Goal: Transaction & Acquisition: Download file/media

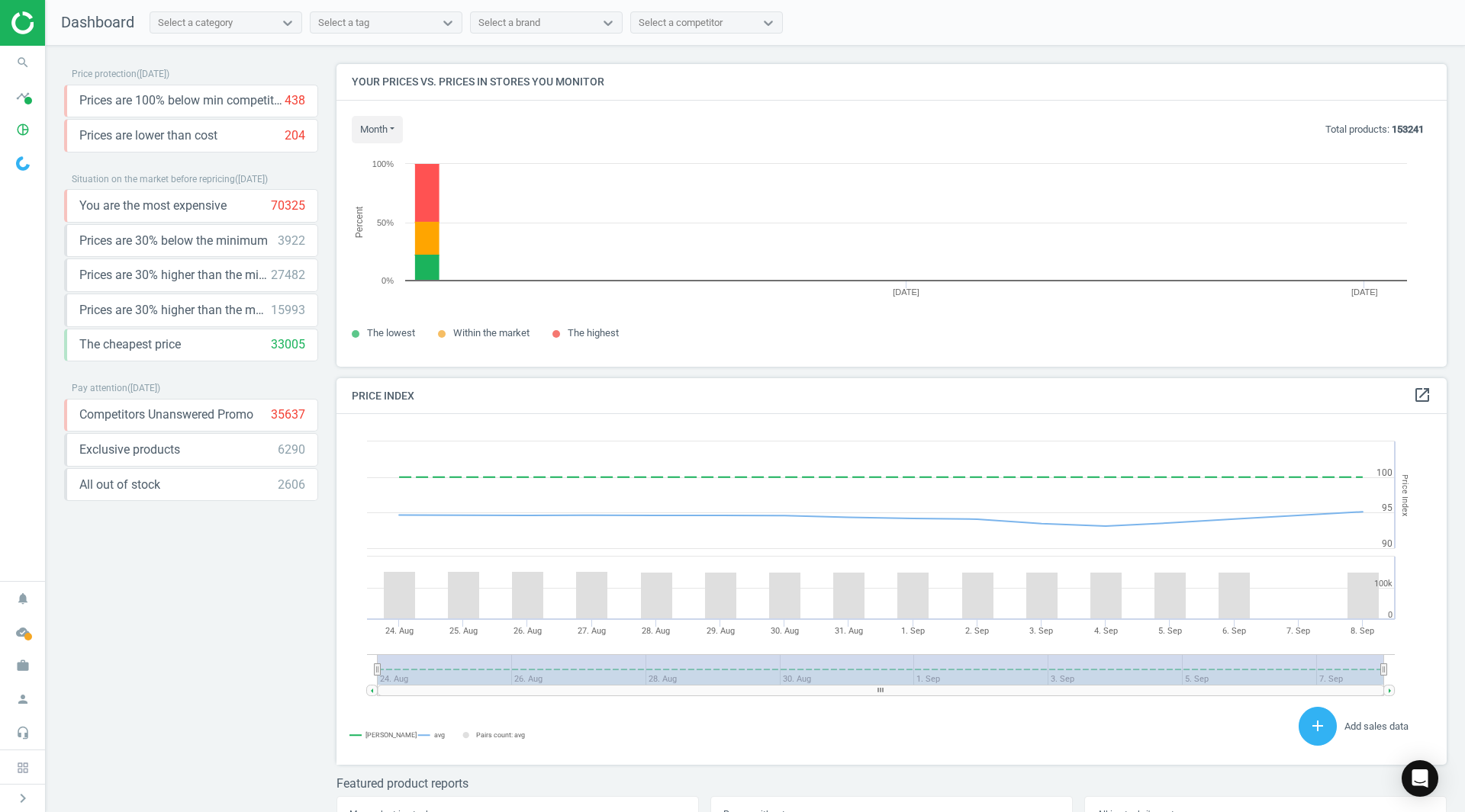
scroll to position [326, 1122]
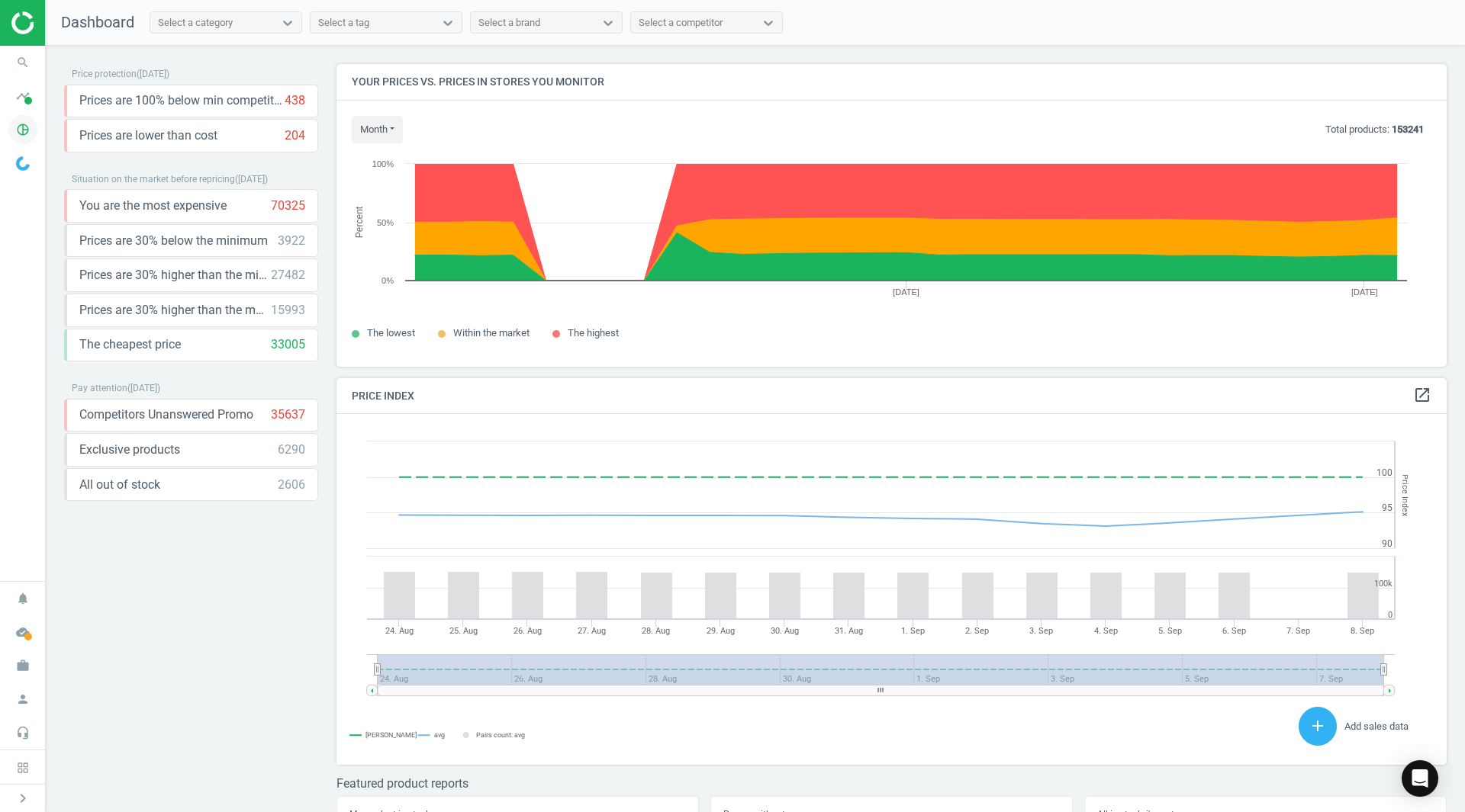
click at [27, 131] on icon "pie_chart_outlined" at bounding box center [22, 130] width 29 height 29
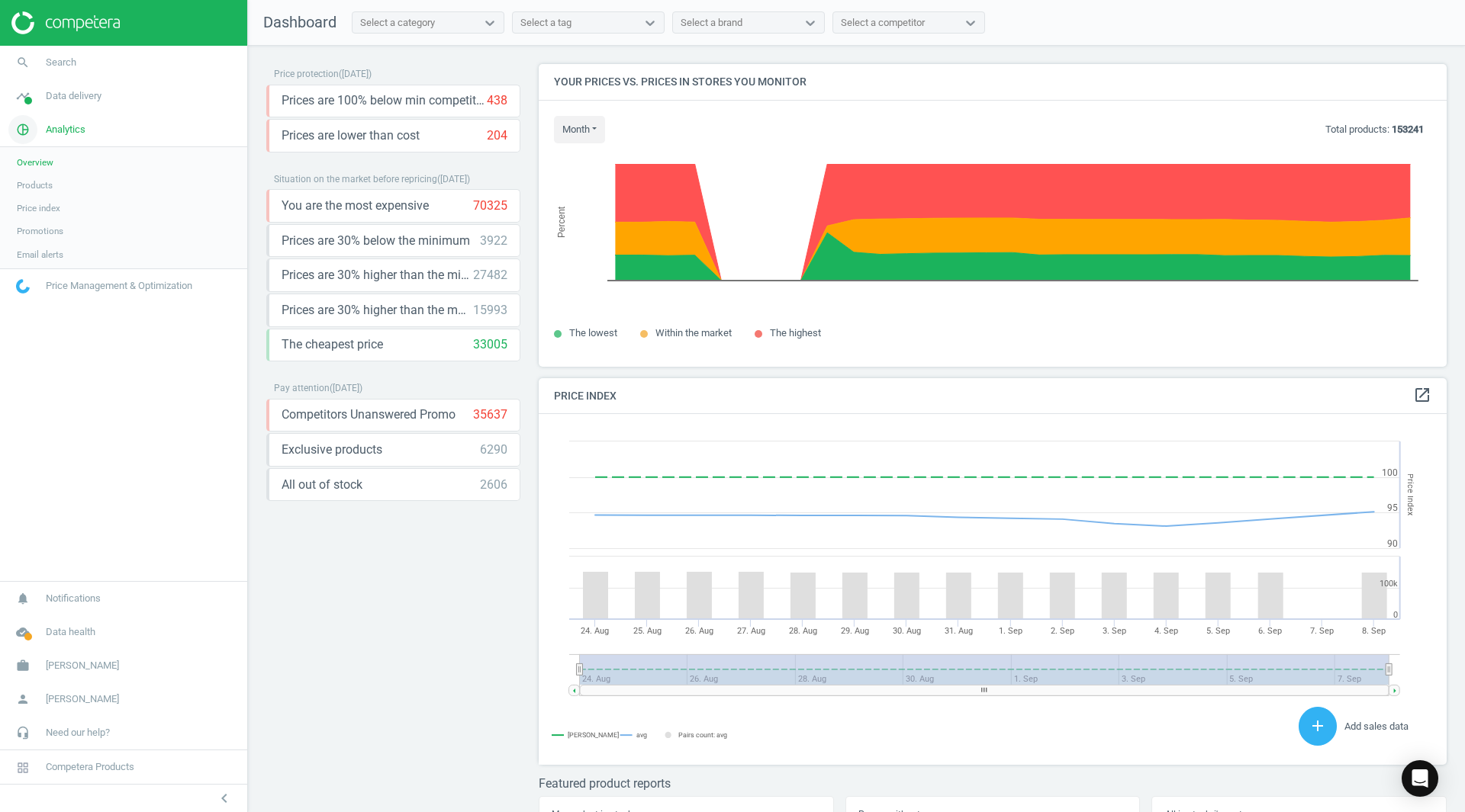
scroll to position [375, 920]
click at [30, 184] on span "Products" at bounding box center [34, 185] width 35 height 12
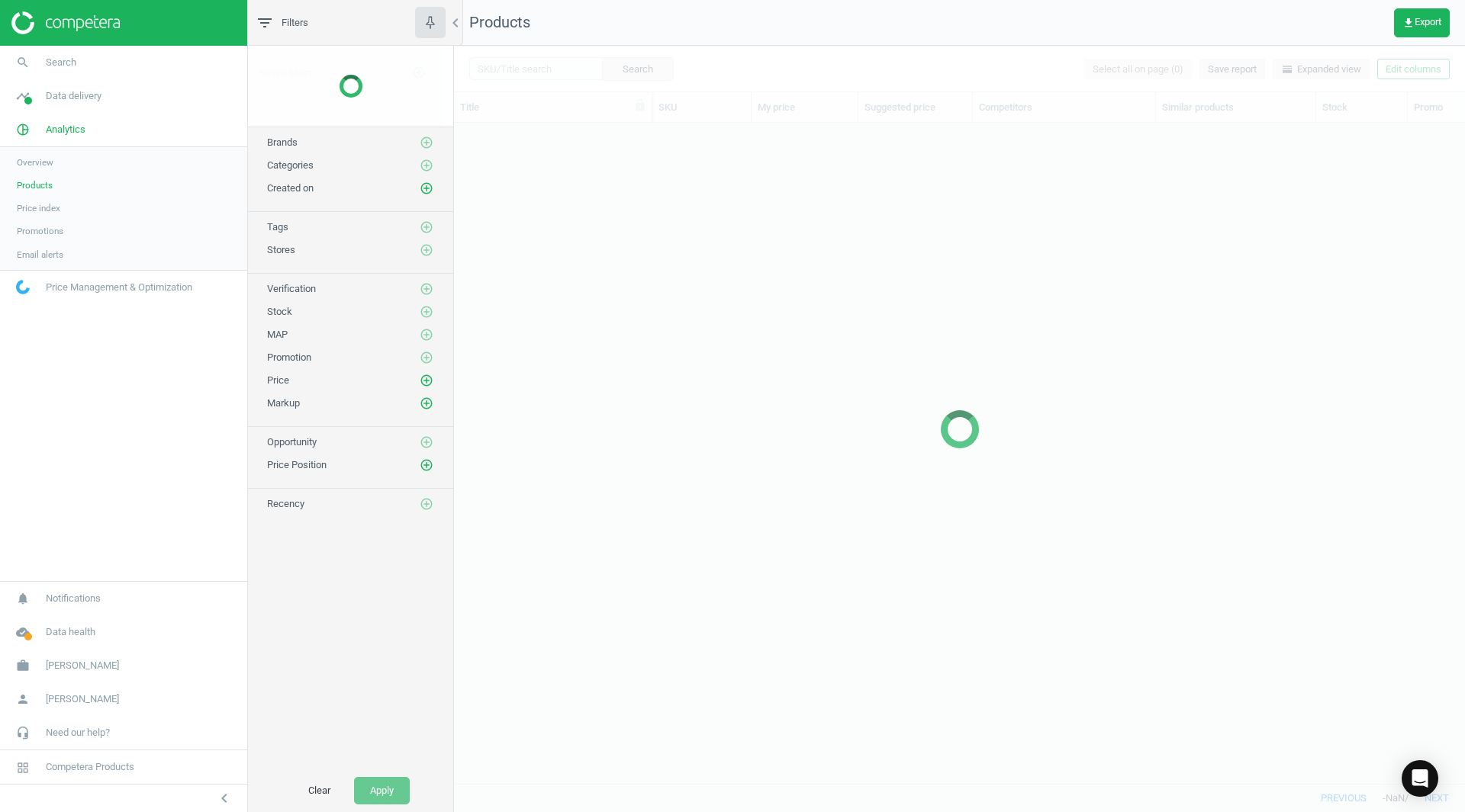
scroll to position [638, 1000]
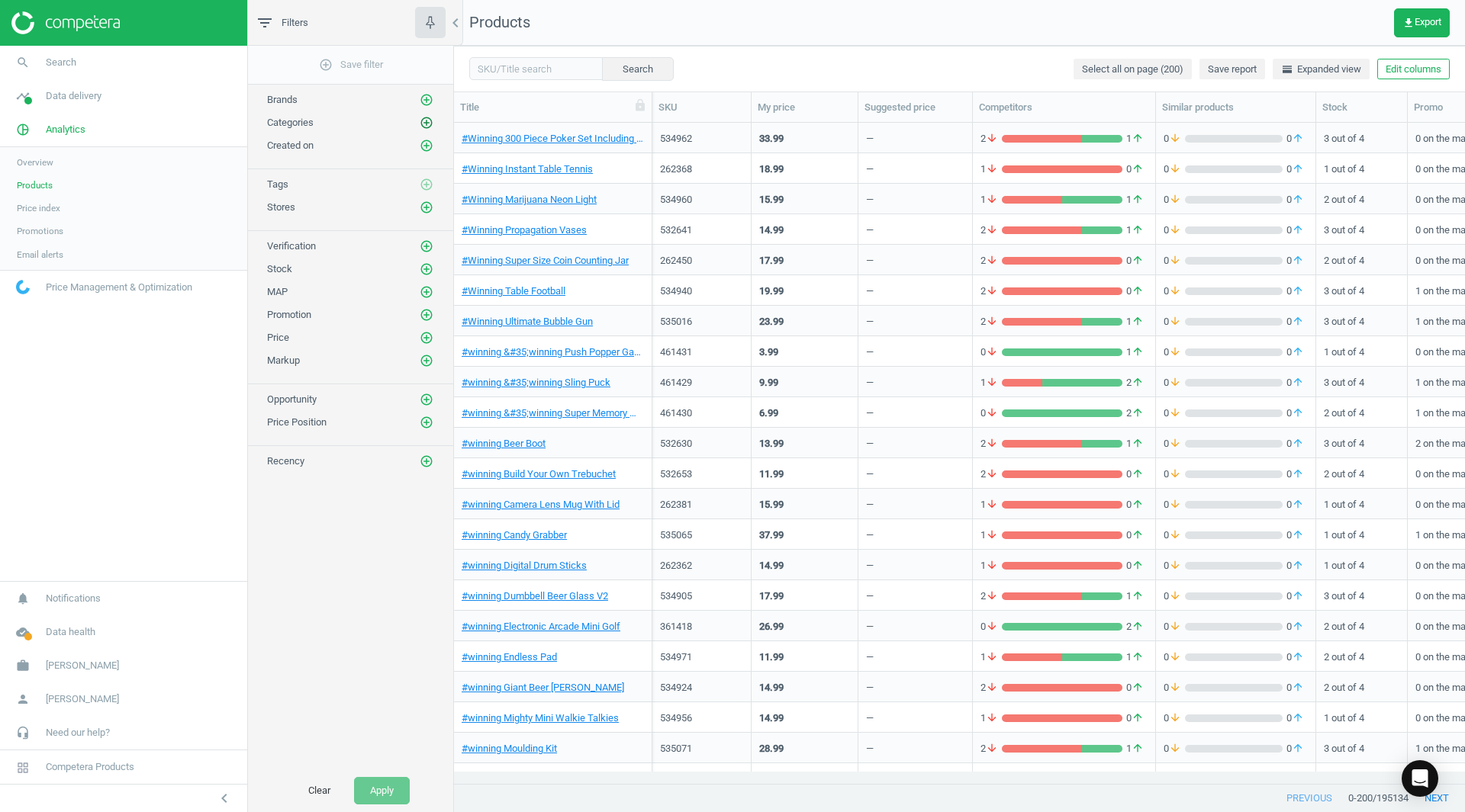
click at [428, 125] on icon "add_circle_outline" at bounding box center [426, 122] width 14 height 14
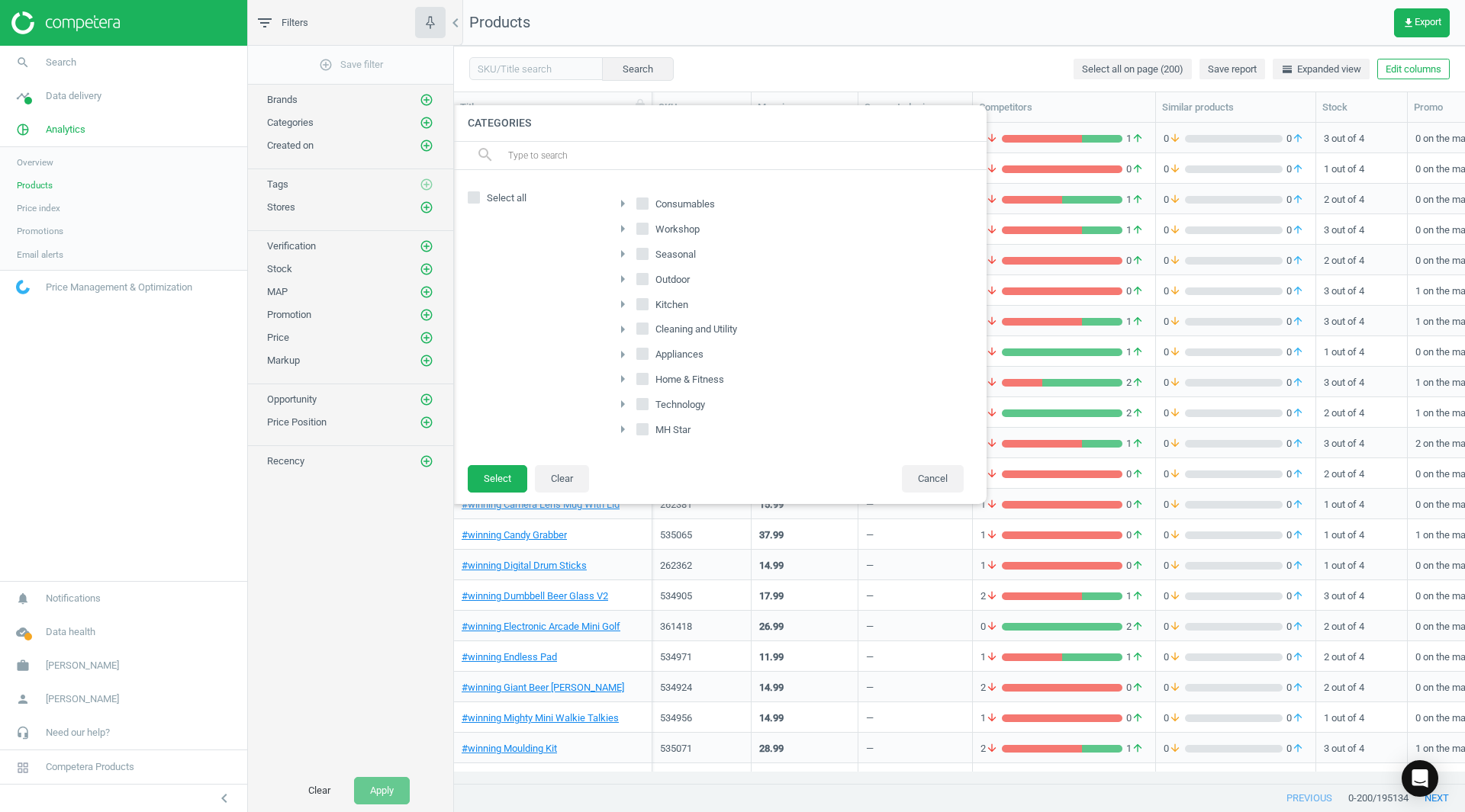
click at [644, 205] on input "Consumables" at bounding box center [643, 203] width 10 height 10
checkbox input "true"
click at [645, 253] on input "Seasonal" at bounding box center [643, 253] width 10 height 10
checkbox input "true"
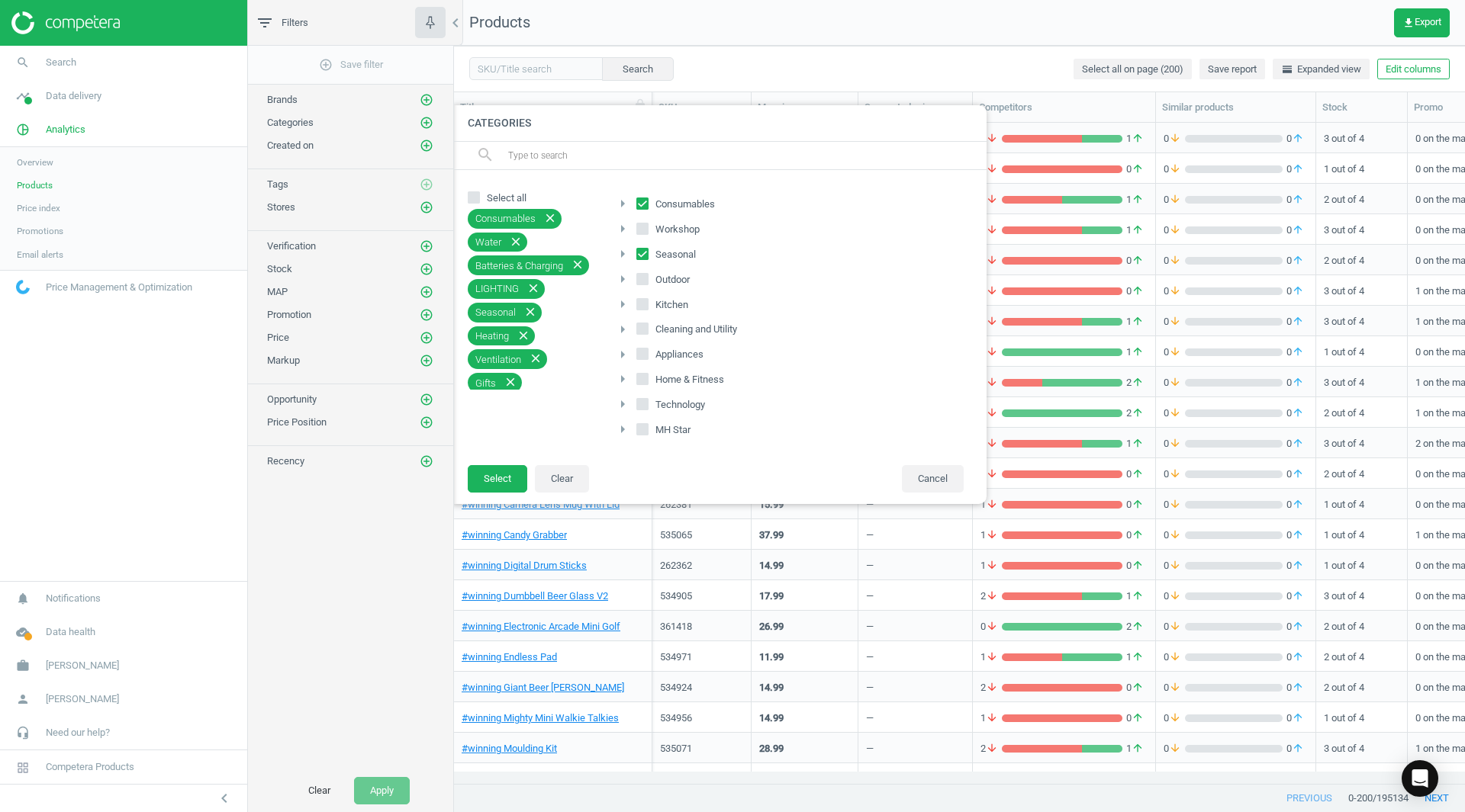
click at [643, 281] on input "Outdoor" at bounding box center [643, 279] width 10 height 10
checkbox input "true"
click at [496, 481] on button "Select" at bounding box center [498, 479] width 59 height 27
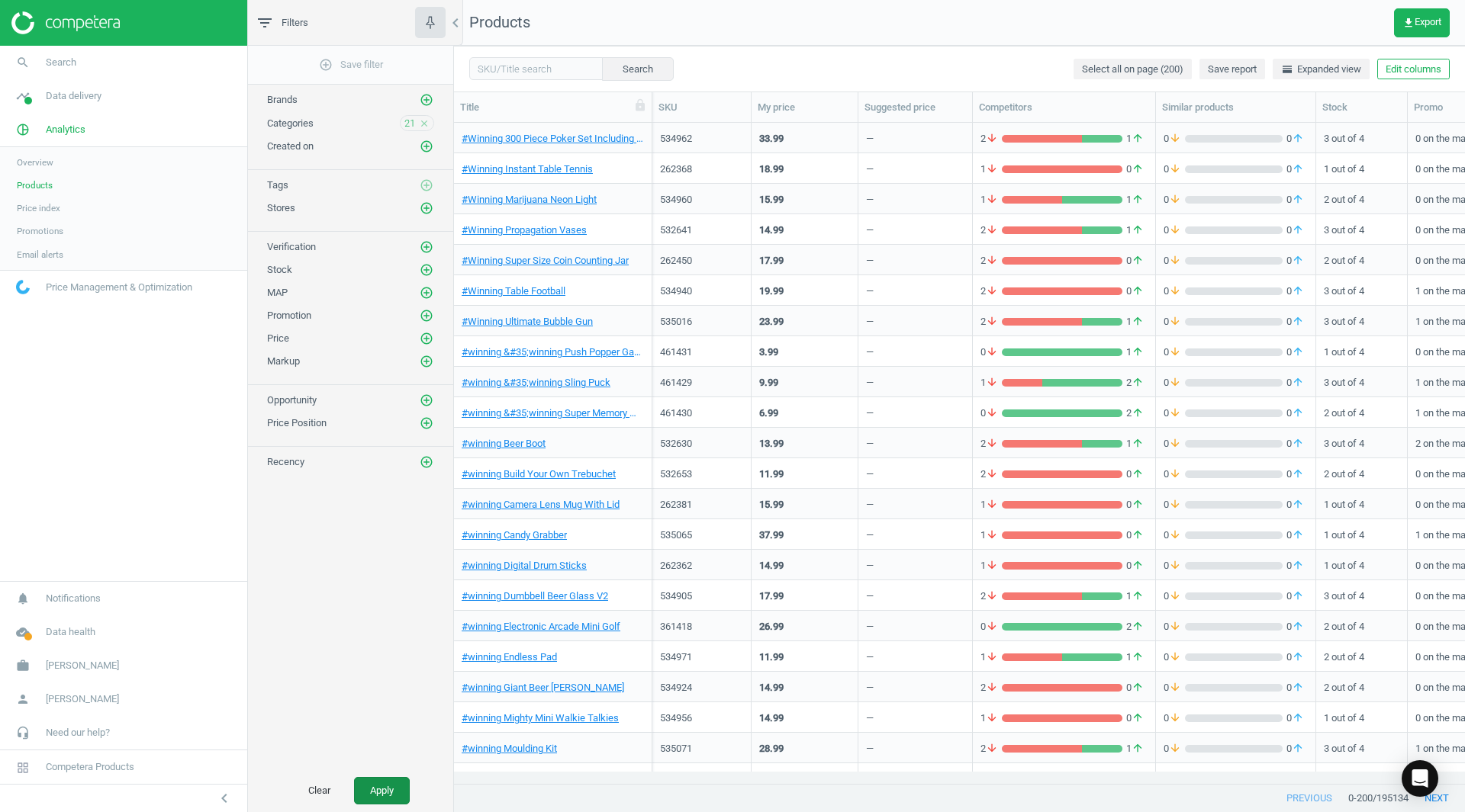
click at [381, 791] on button "Apply" at bounding box center [381, 791] width 55 height 27
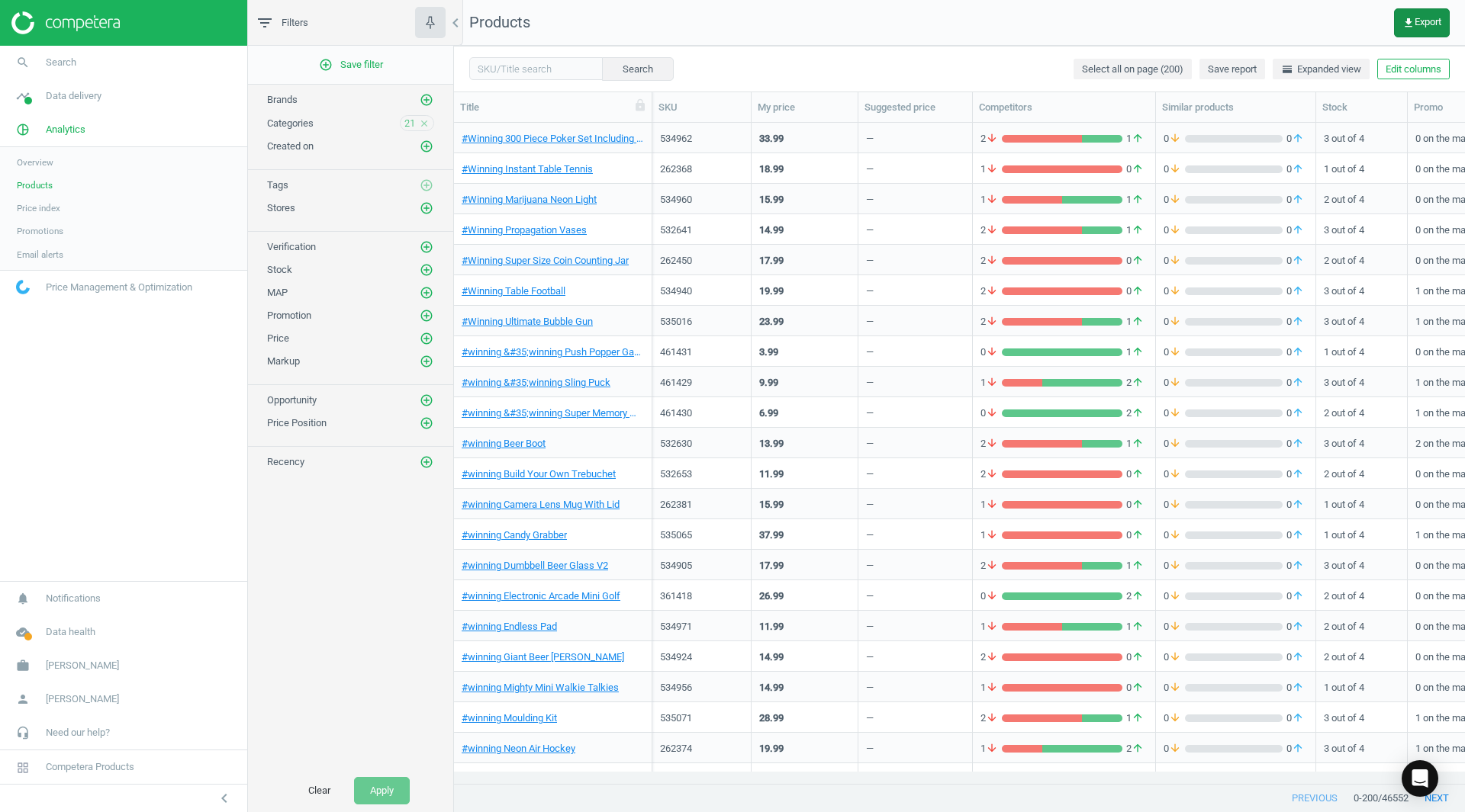
click at [1402, 17] on icon "get_app" at bounding box center [1408, 22] width 12 height 12
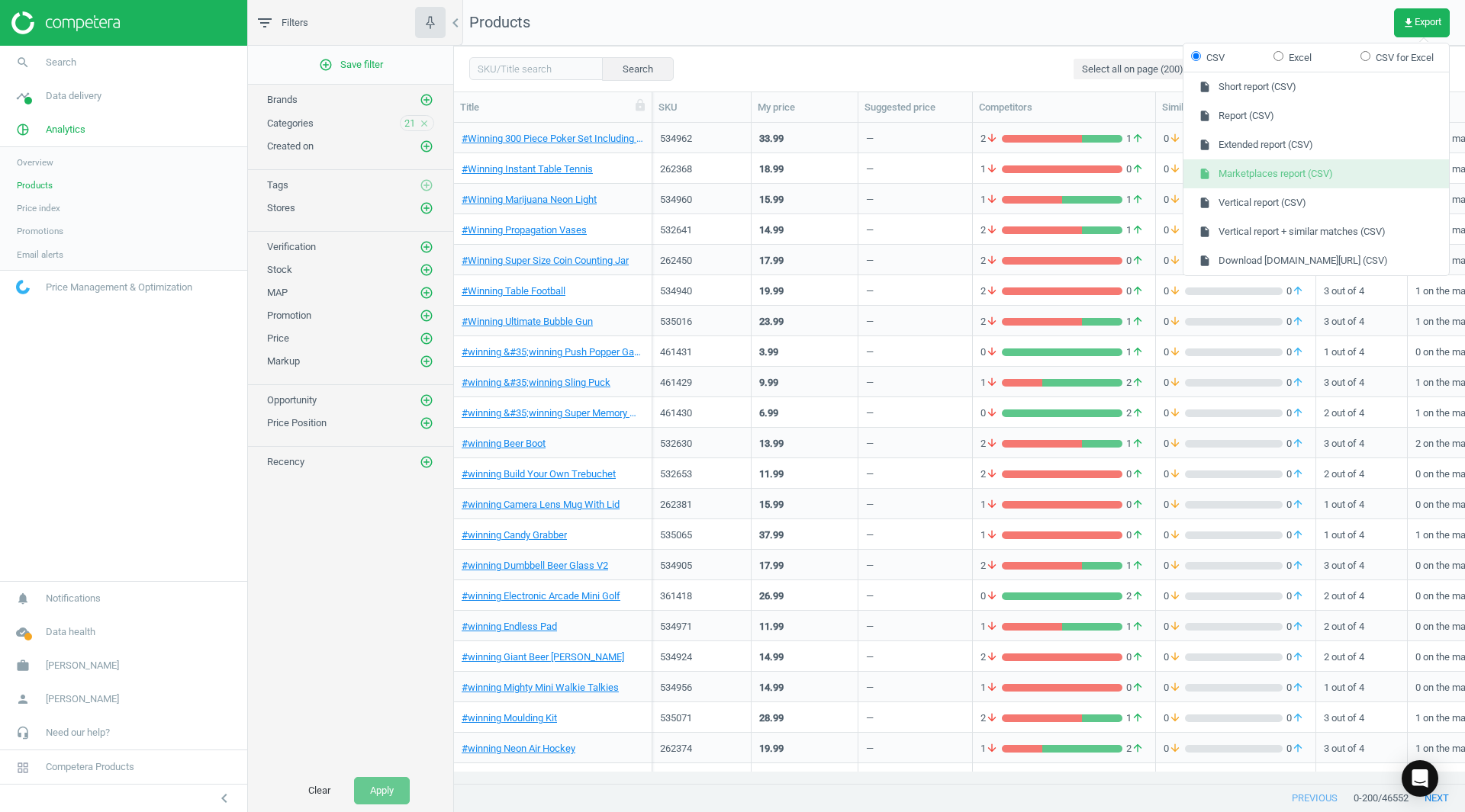
click at [1283, 177] on button "insert_drive_file Marketplaces report (CSV)" at bounding box center [1316, 173] width 266 height 29
